Goal: Information Seeking & Learning: Learn about a topic

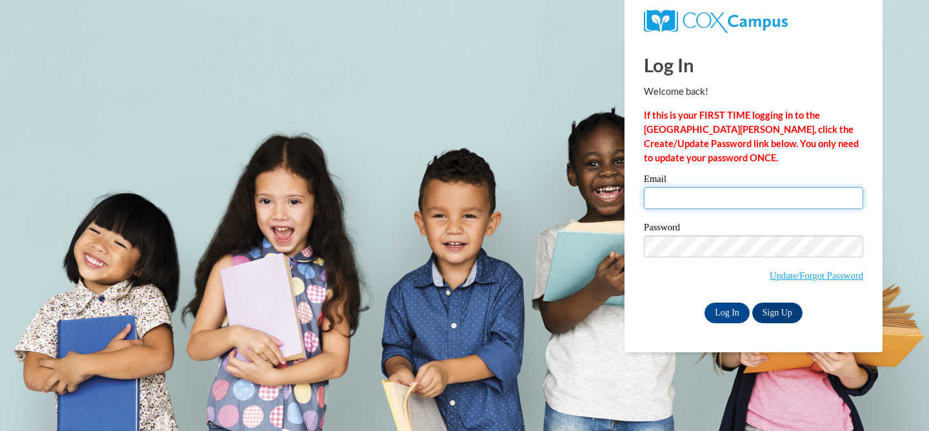
click at [708, 191] on input "Email" at bounding box center [753, 198] width 219 height 22
type input "hawleym@ripon.k12.wi.us"
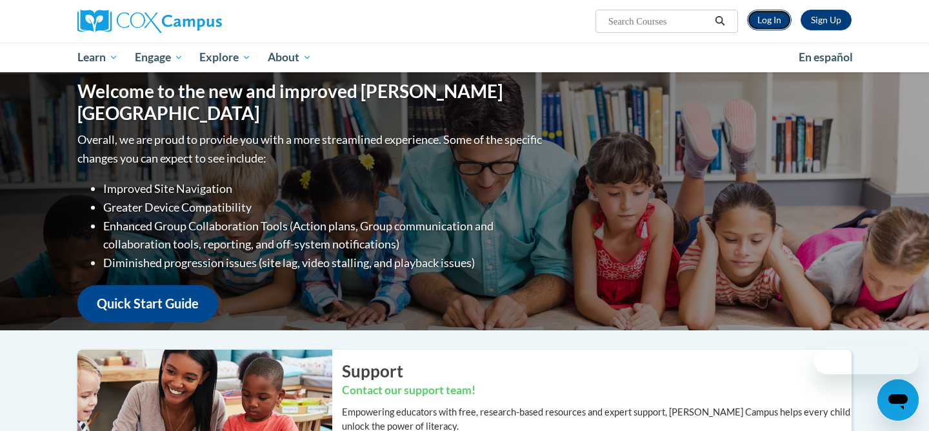
click at [768, 18] on link "Log In" at bounding box center [769, 20] width 45 height 21
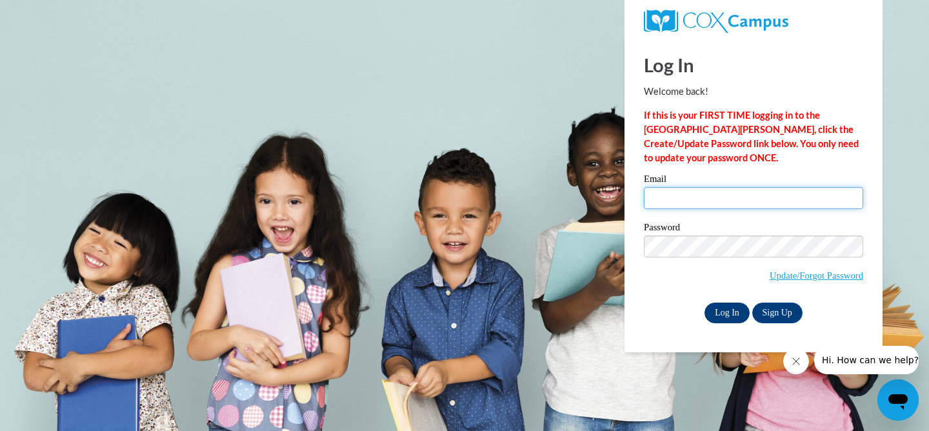
type input "hawleym@ripon.k12.wi.us"
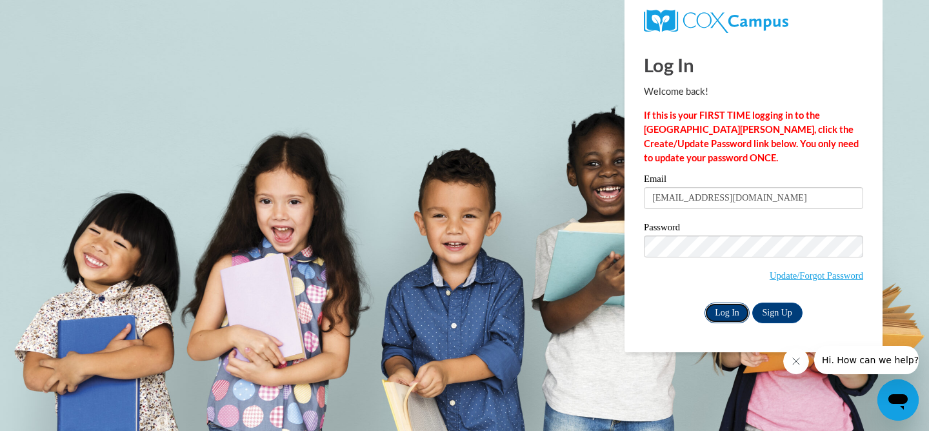
click at [732, 305] on input "Log In" at bounding box center [727, 313] width 45 height 21
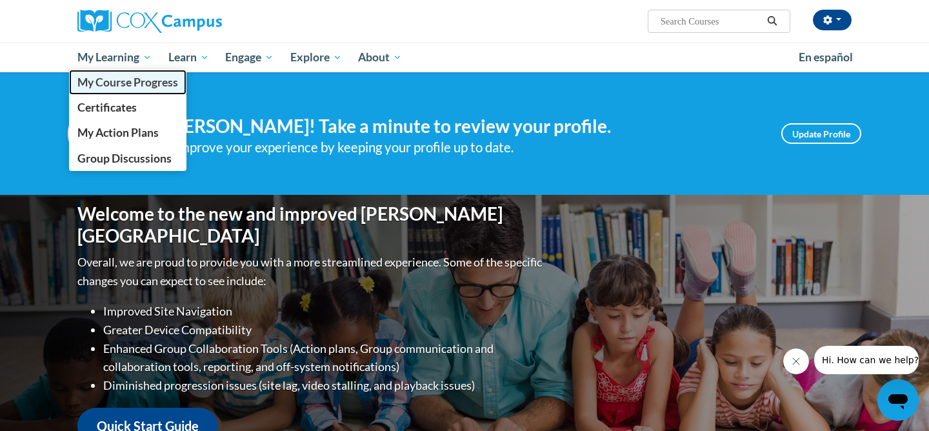
click at [92, 84] on span "My Course Progress" at bounding box center [127, 82] width 101 height 14
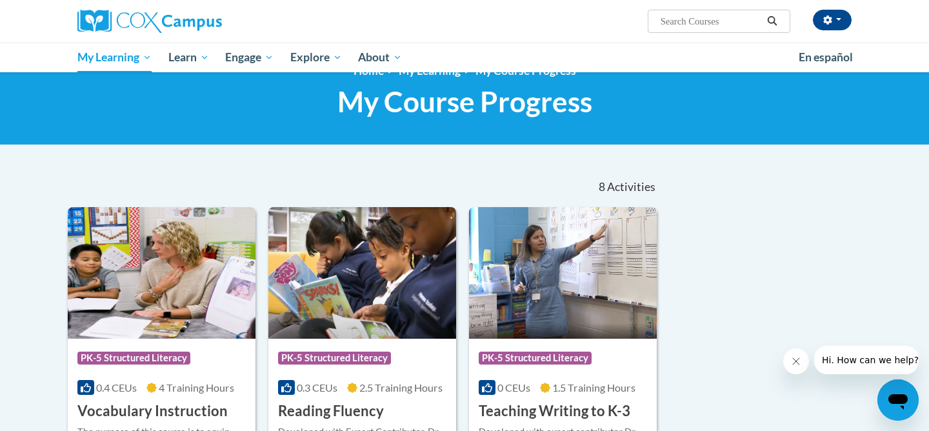
scroll to position [26, 0]
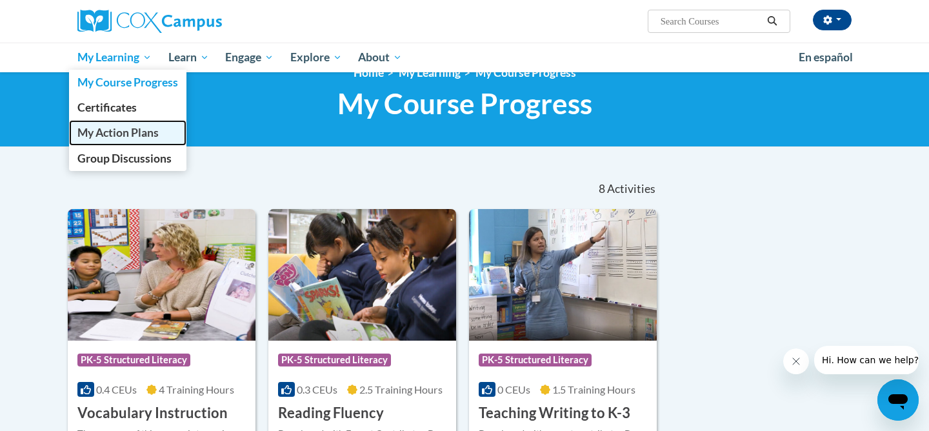
click at [92, 143] on link "My Action Plans" at bounding box center [127, 132] width 117 height 25
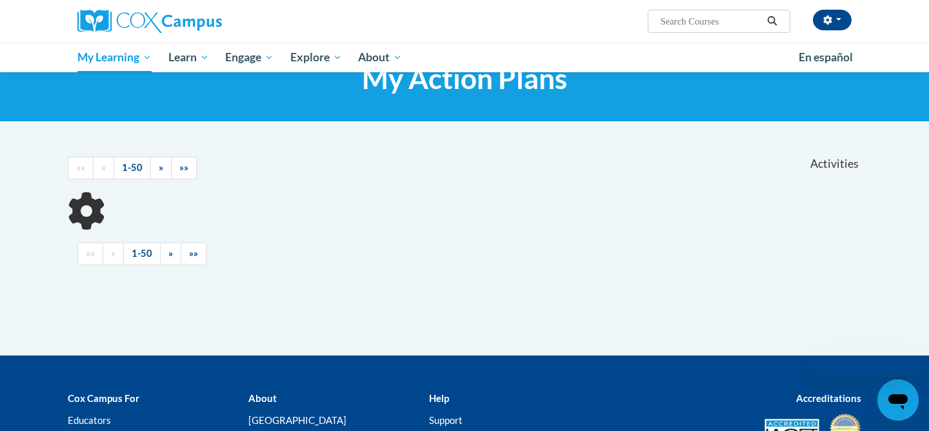
scroll to position [53, 0]
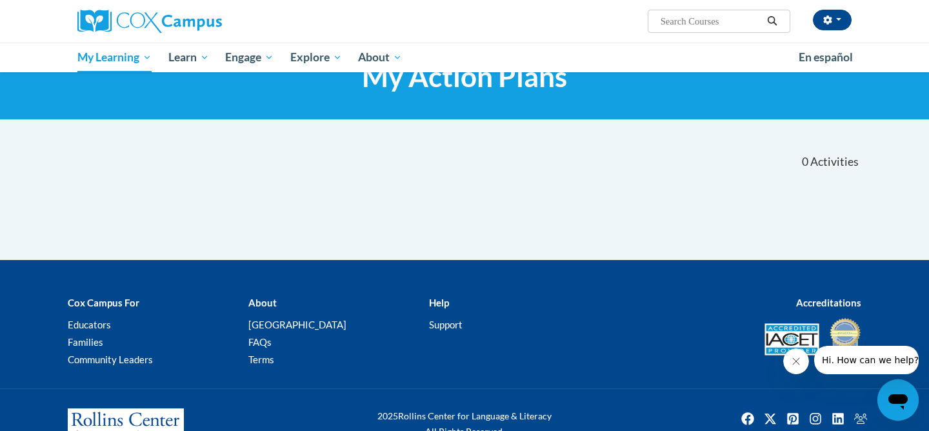
click at [716, 24] on input "Search..." at bounding box center [710, 21] width 103 height 15
type input "comprehension"
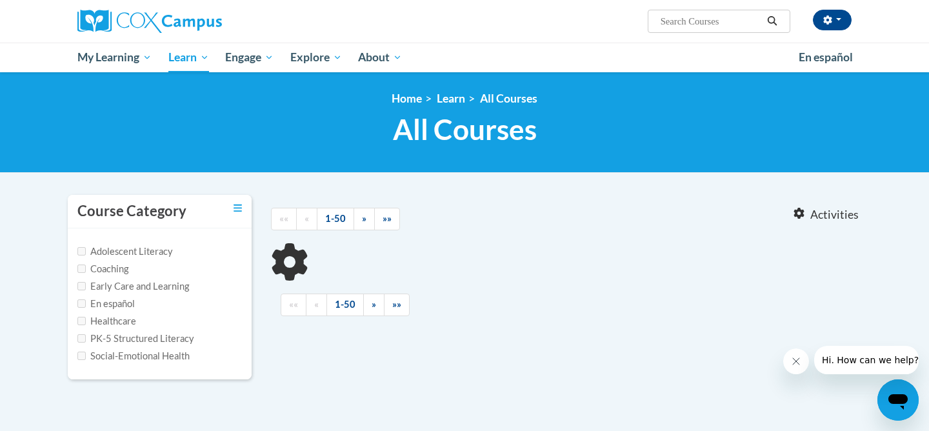
type input "comprehension"
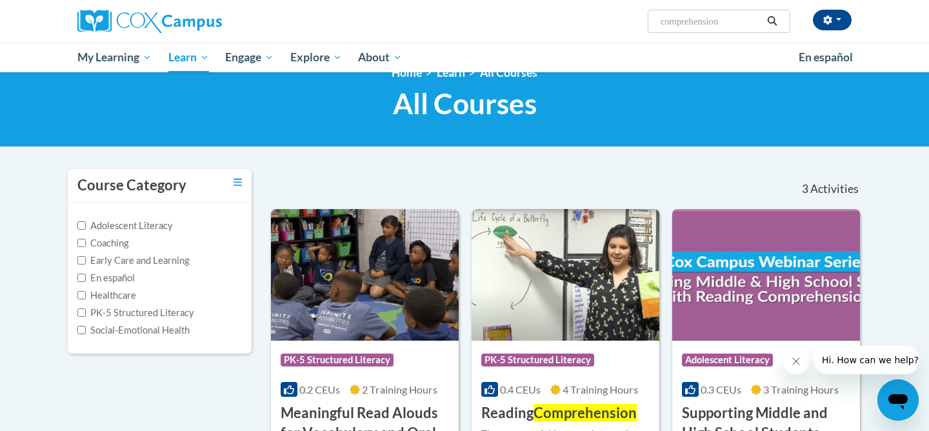
scroll to position [34, 0]
